Goal: Task Accomplishment & Management: Complete application form

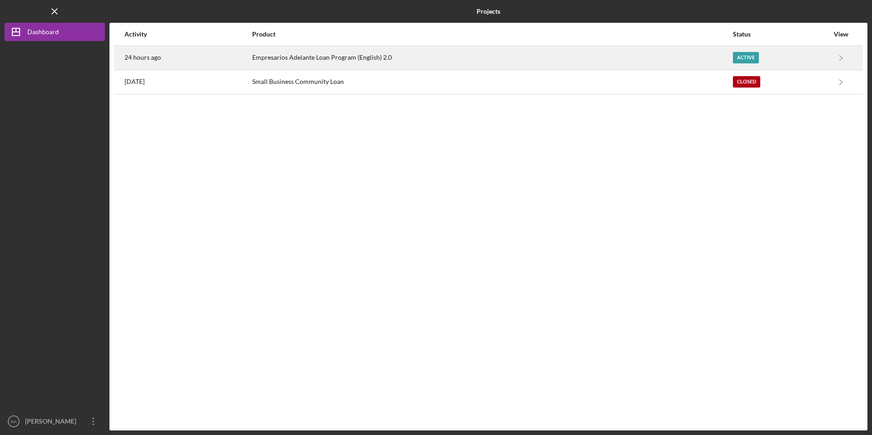
click at [292, 62] on div "Empresarios Adelante Loan Program (English) 2.0" at bounding box center [491, 57] width 479 height 23
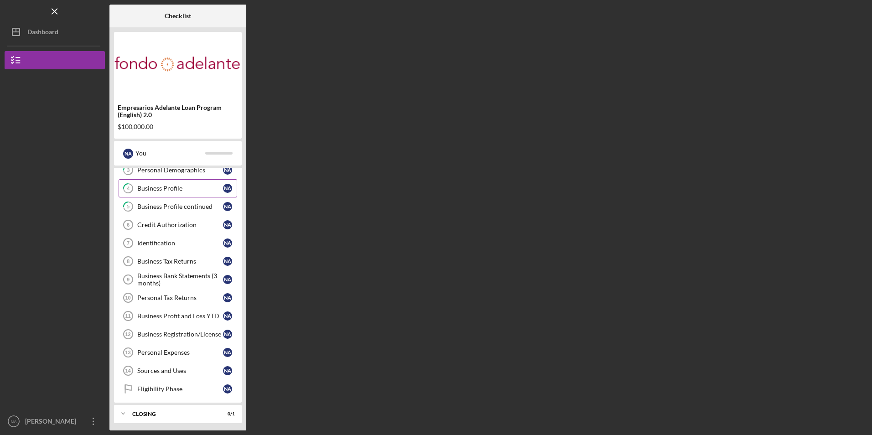
scroll to position [64, 0]
click at [174, 219] on div "Credit Authorization" at bounding box center [180, 222] width 86 height 7
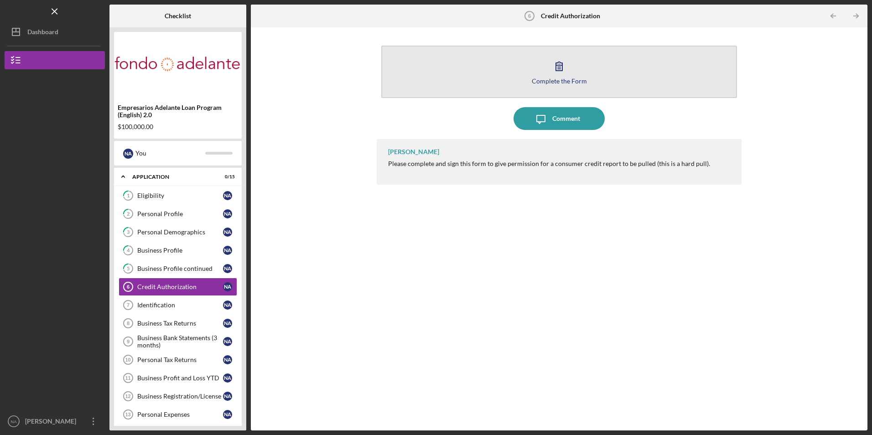
click at [461, 69] on button "Complete the Form Form" at bounding box center [558, 72] width 355 height 52
click at [467, 62] on button "Complete the Form Form" at bounding box center [558, 72] width 355 height 52
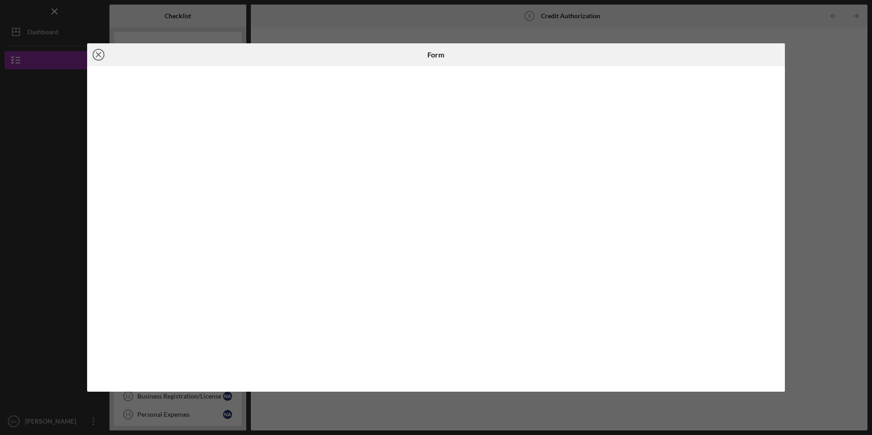
click at [97, 58] on icon "Icon/Close" at bounding box center [98, 54] width 23 height 23
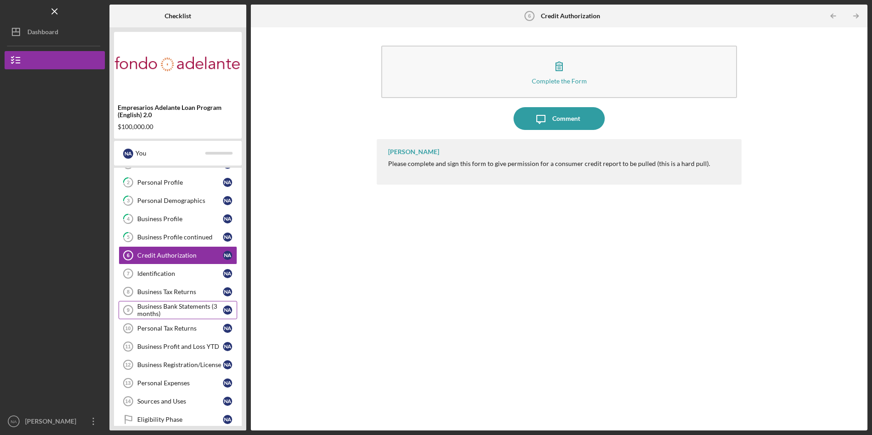
scroll to position [46, 0]
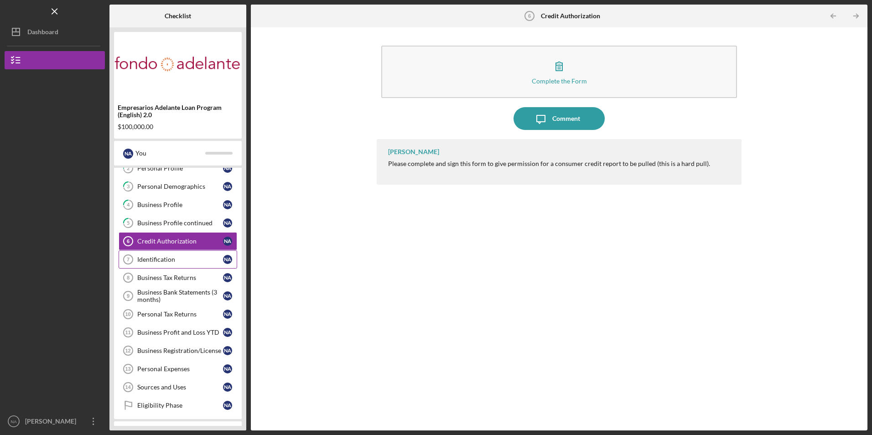
click at [179, 253] on link "Identification 7 Identification N A" at bounding box center [178, 259] width 119 height 18
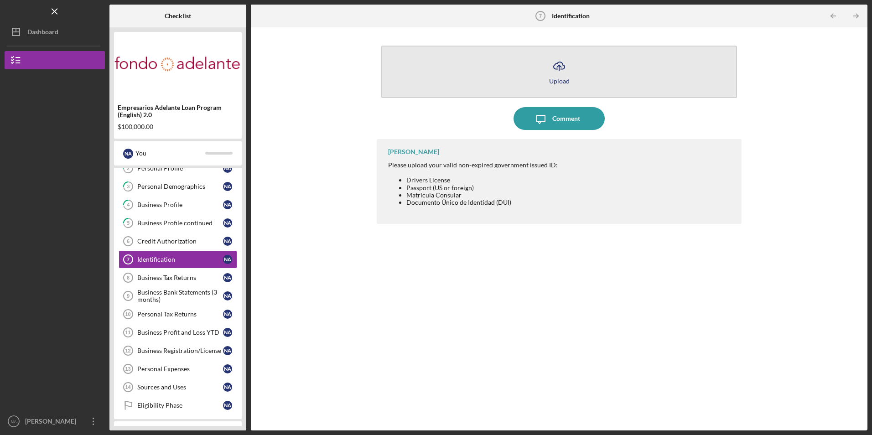
click at [451, 76] on button "Icon/Upload Upload" at bounding box center [558, 72] width 355 height 52
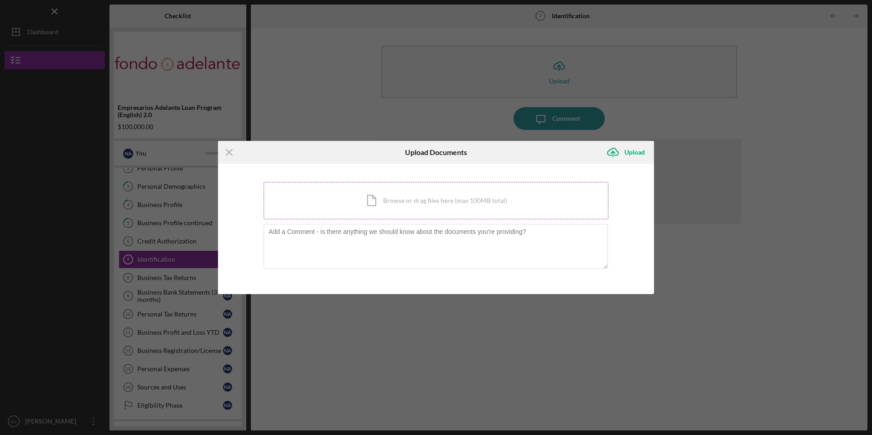
click at [364, 188] on div "Icon/Document Browse or drag files here (max 100MB total) Tap to choose files o…" at bounding box center [435, 200] width 345 height 37
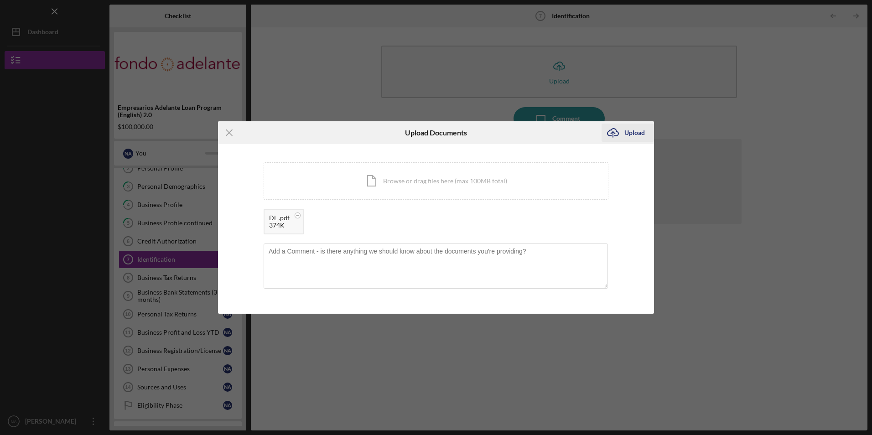
click at [628, 126] on div "Upload" at bounding box center [634, 133] width 21 height 18
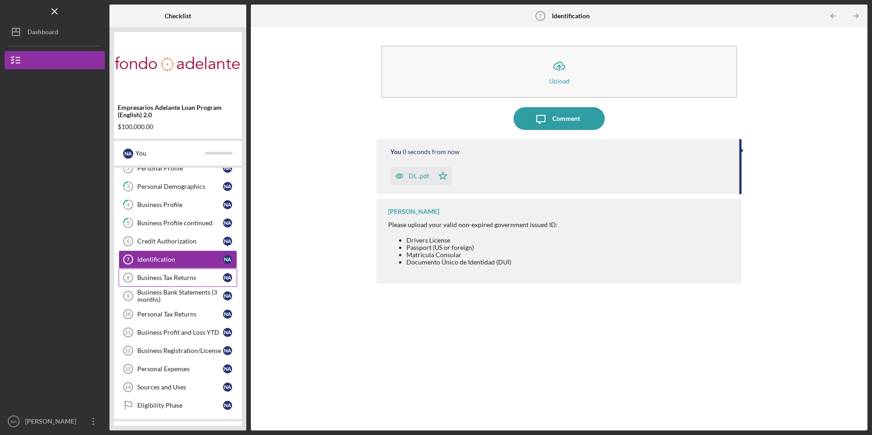
click at [166, 280] on div "Business Tax Returns" at bounding box center [180, 277] width 86 height 7
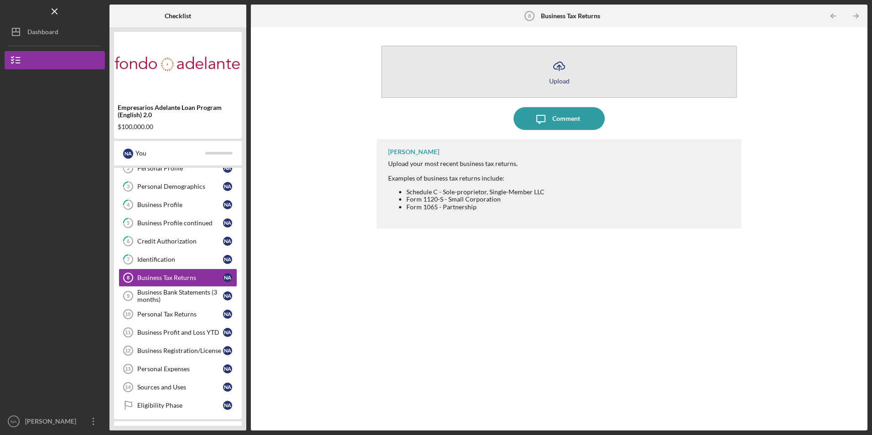
click at [456, 88] on button "Icon/Upload Upload" at bounding box center [558, 72] width 355 height 52
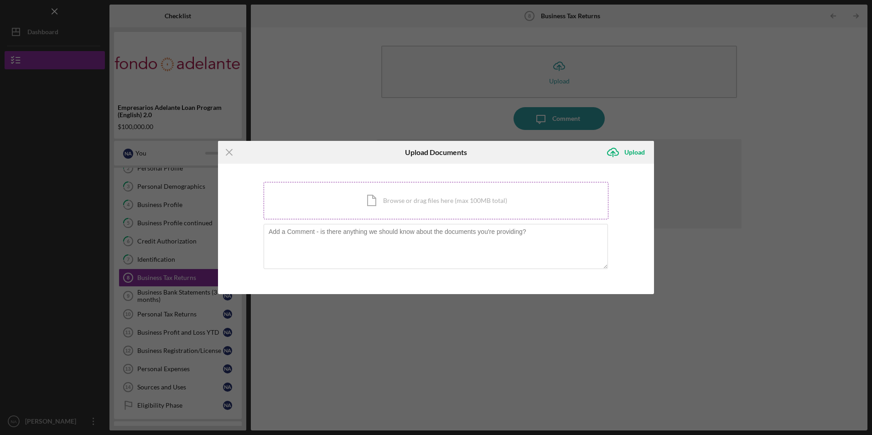
click at [428, 194] on div "Icon/Document Browse or drag files here (max 100MB total) Tap to choose files o…" at bounding box center [435, 200] width 345 height 37
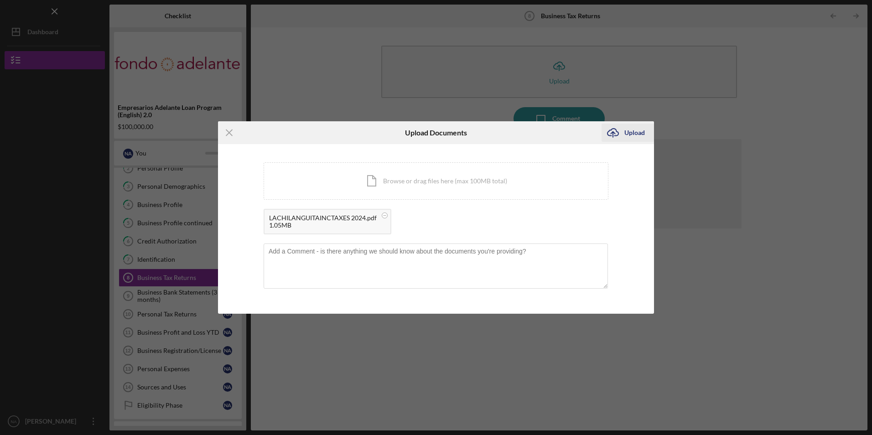
click at [628, 129] on div "Upload" at bounding box center [634, 133] width 21 height 18
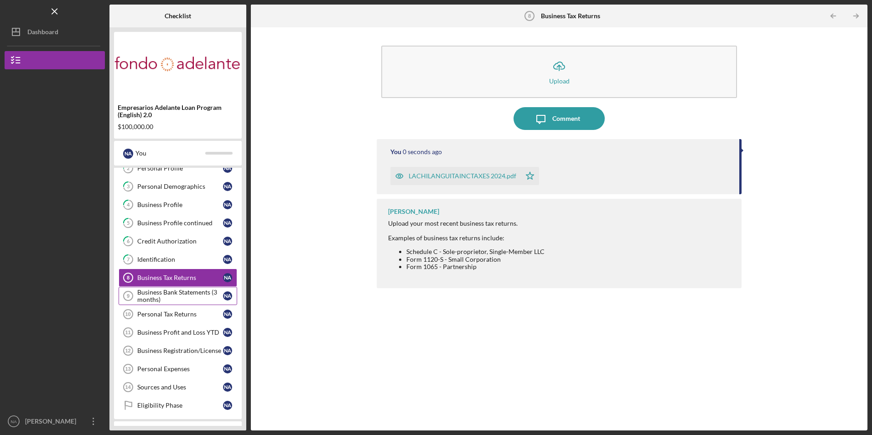
click at [169, 295] on div "Business Bank Statements (3 months)" at bounding box center [180, 296] width 86 height 15
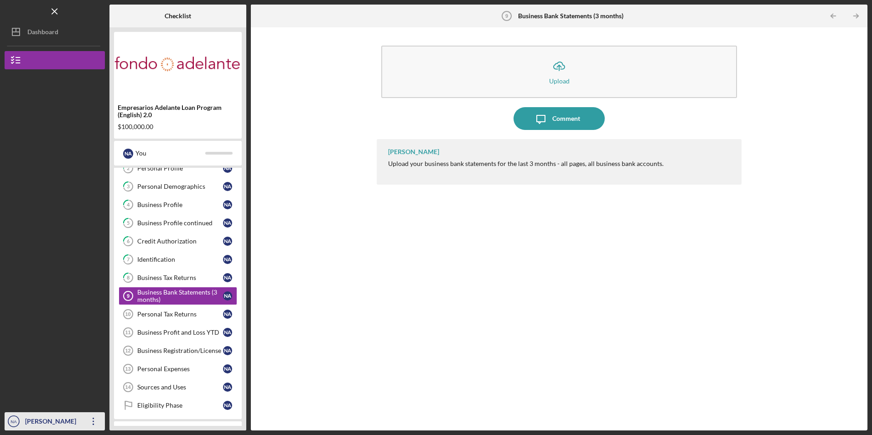
click at [89, 422] on icon "Icon/Overflow" at bounding box center [93, 421] width 23 height 23
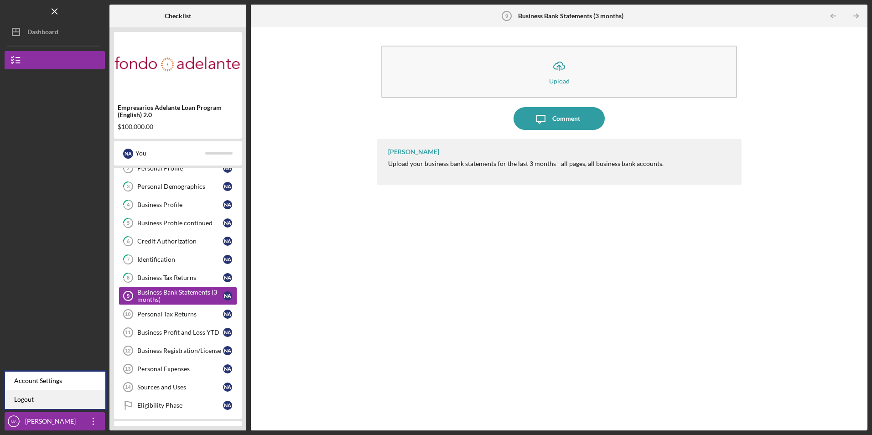
click at [66, 397] on link "Logout" at bounding box center [55, 399] width 100 height 19
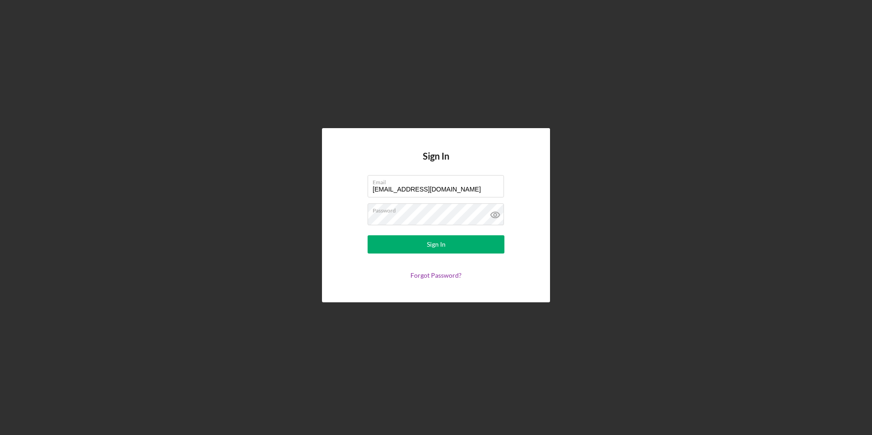
drag, startPoint x: 446, startPoint y: 189, endPoint x: 280, endPoint y: 180, distance: 166.2
click at [280, 180] on div "Sign In Email [EMAIL_ADDRESS][DOMAIN_NAME] Password Sign In Forgot Password?" at bounding box center [436, 215] width 862 height 430
type input "[EMAIL_ADDRESS][DOMAIN_NAME]"
click at [398, 247] on button "Sign In" at bounding box center [435, 244] width 137 height 18
